Goal: Information Seeking & Learning: Check status

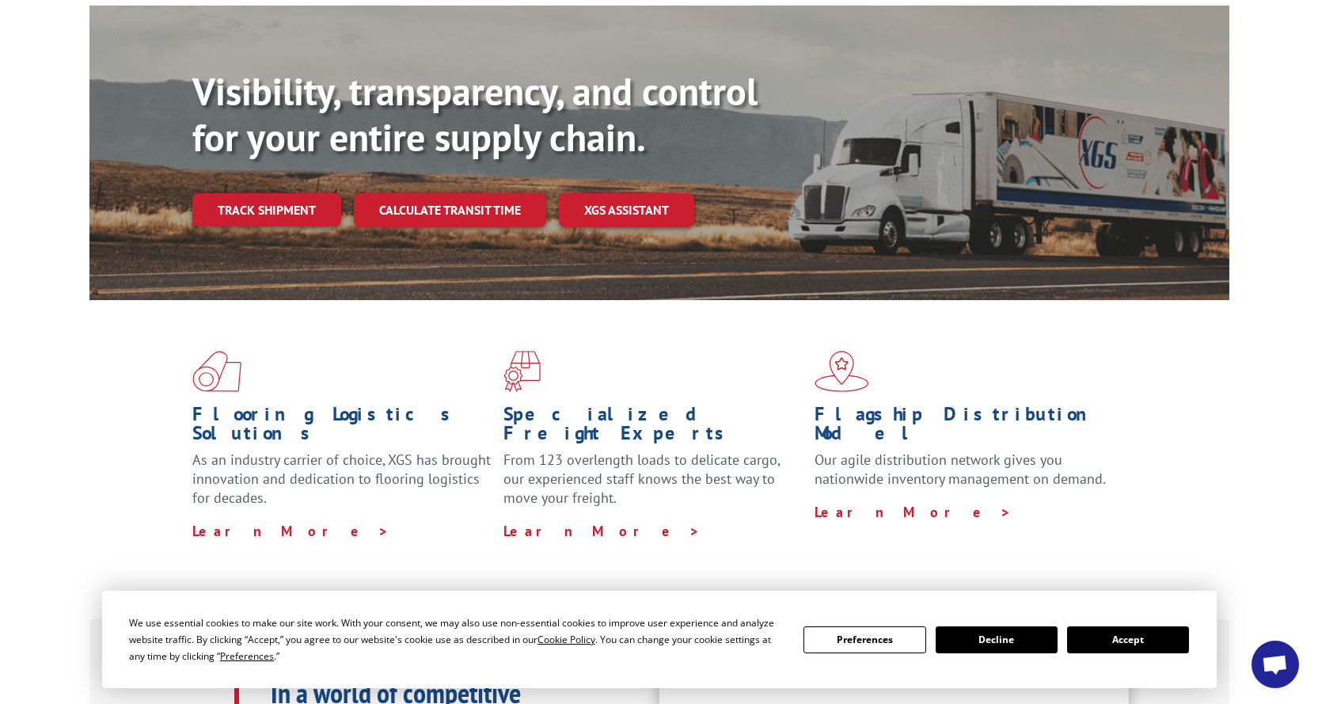
scroll to position [158, 0]
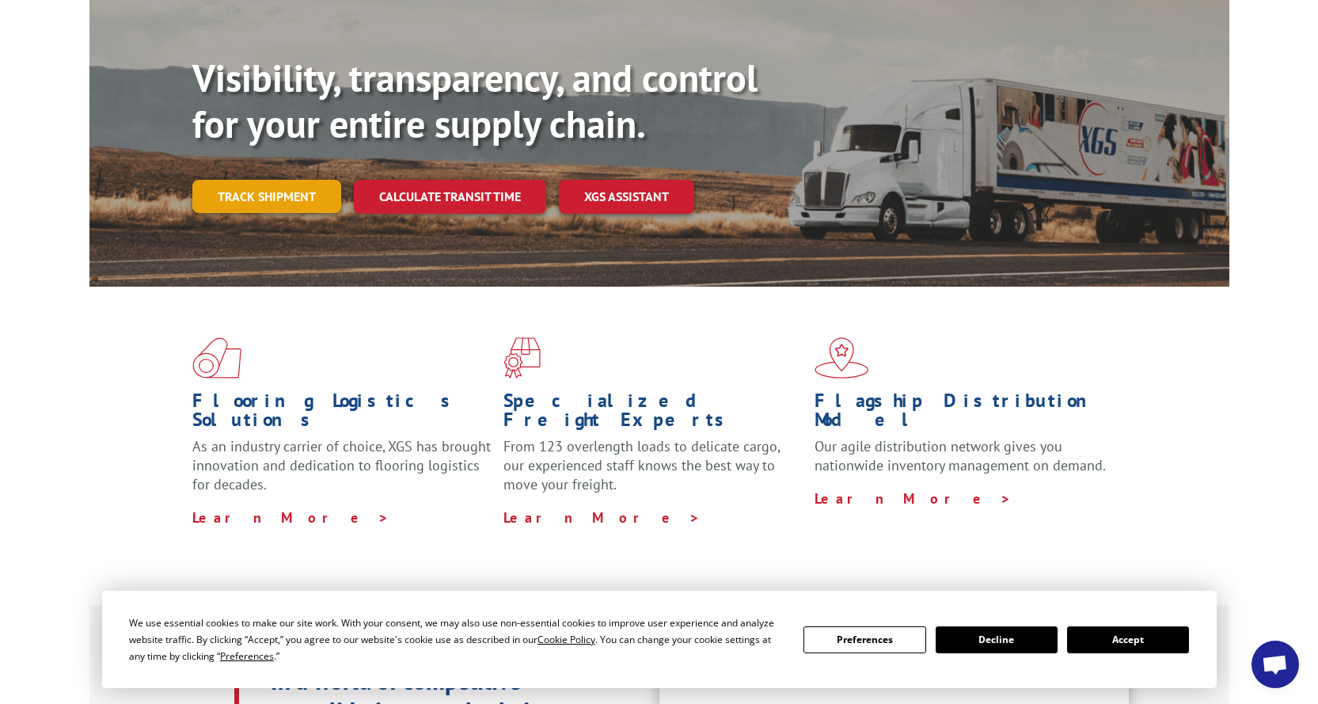
click at [310, 180] on link "Track shipment" at bounding box center [266, 196] width 149 height 33
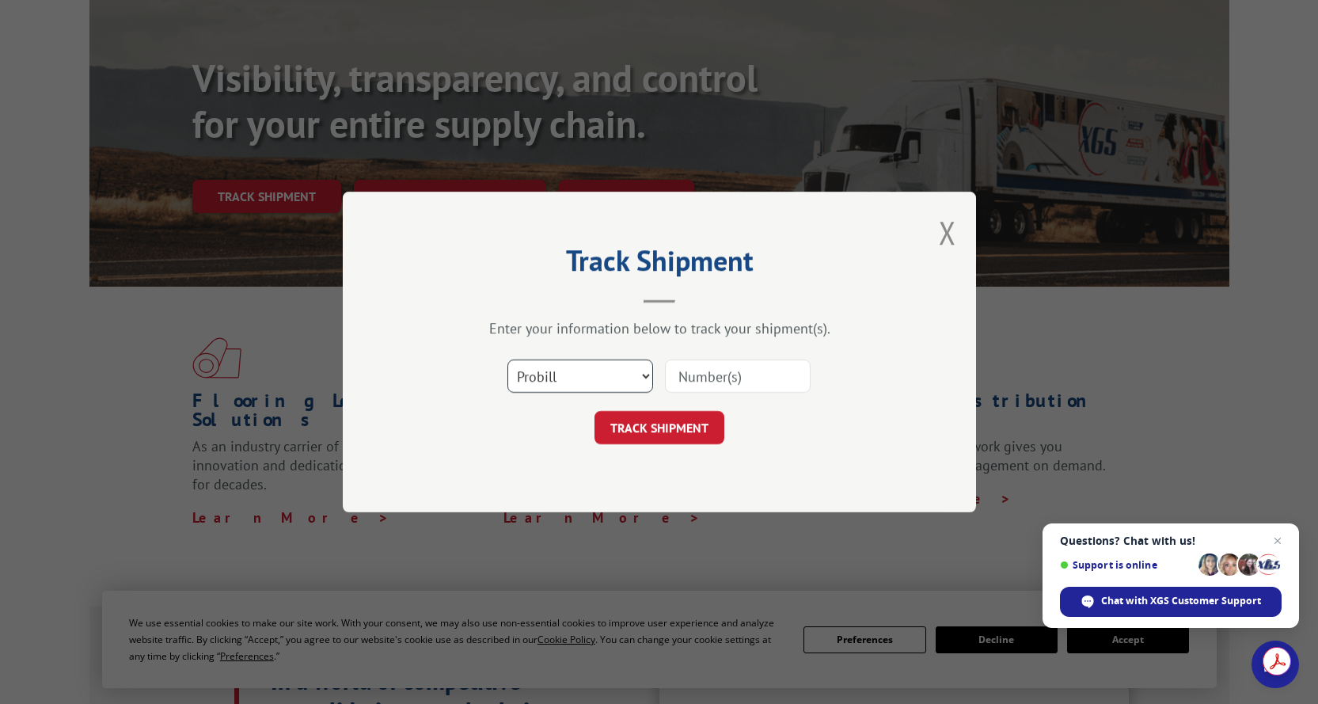
click at [573, 382] on select "Select category... Probill BOL PO" at bounding box center [580, 375] width 146 height 33
click at [507, 359] on select "Select category... Probill BOL PO" at bounding box center [580, 375] width 146 height 33
click at [724, 374] on input at bounding box center [738, 375] width 146 height 33
click at [596, 384] on select "Select category... Probill BOL PO" at bounding box center [580, 375] width 146 height 33
select select "bol"
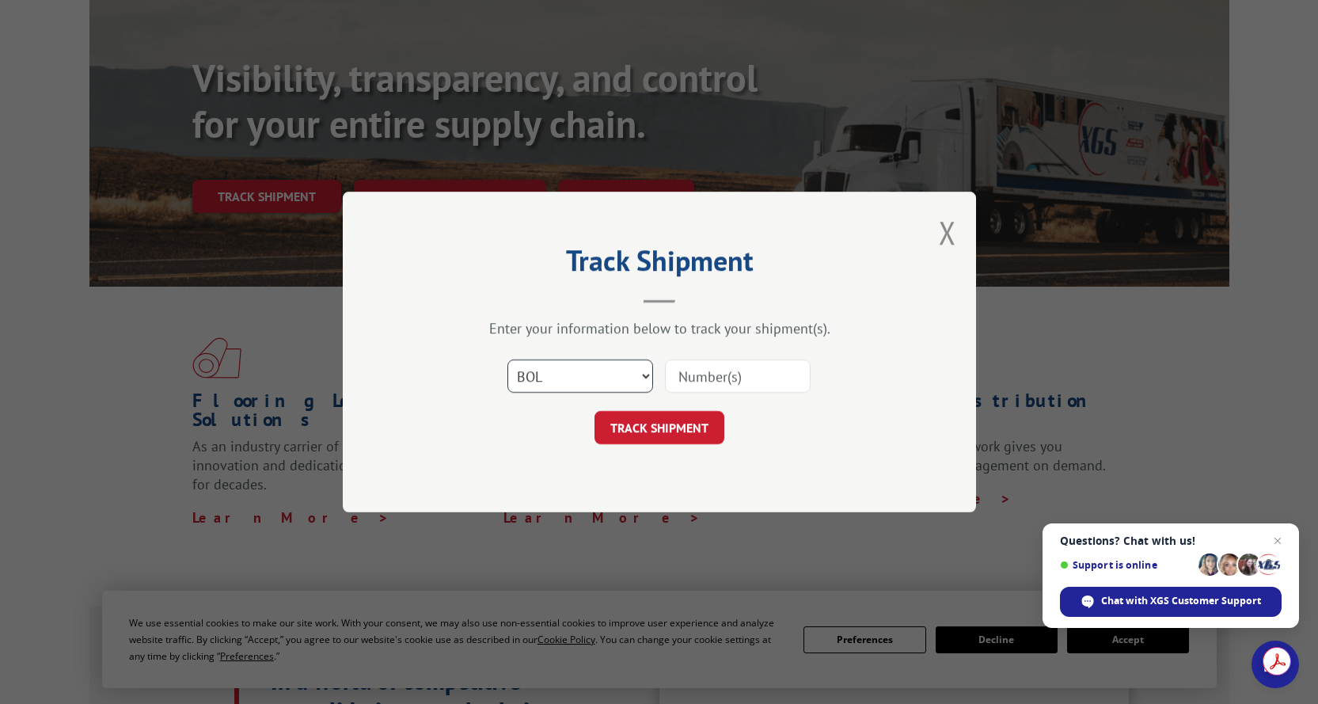
click at [507, 359] on select "Select category... Probill BOL PO" at bounding box center [580, 375] width 146 height 33
click at [689, 368] on input at bounding box center [738, 375] width 146 height 33
type input "2850033"
click at [694, 431] on button "TRACK SHIPMENT" at bounding box center [659, 427] width 130 height 33
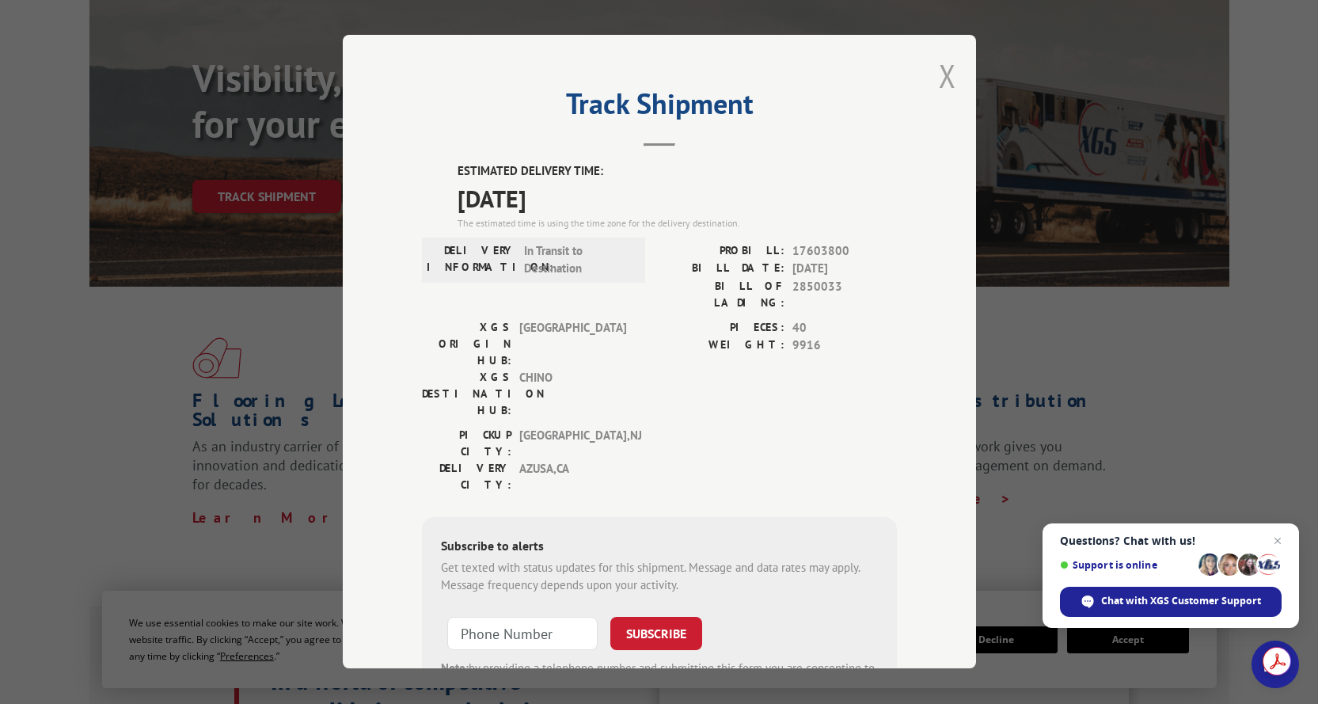
click at [943, 83] on button "Close modal" at bounding box center [947, 76] width 17 height 42
